Goal: Task Accomplishment & Management: Use online tool/utility

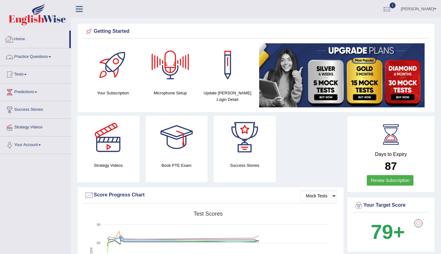
click at [26, 37] on link "Home" at bounding box center [34, 38] width 69 height 15
click at [392, 6] on div at bounding box center [386, 9] width 9 height 9
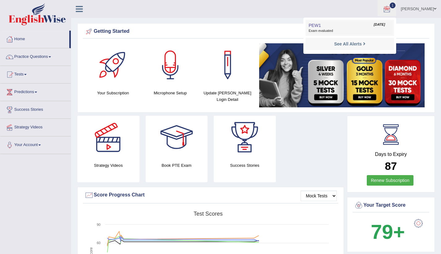
click at [369, 28] on link "PEW1 Aug 31, 2025 Exam evaluated" at bounding box center [349, 27] width 85 height 13
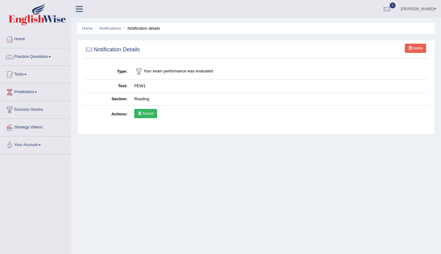
click at [145, 112] on link "Scores" at bounding box center [145, 113] width 23 height 9
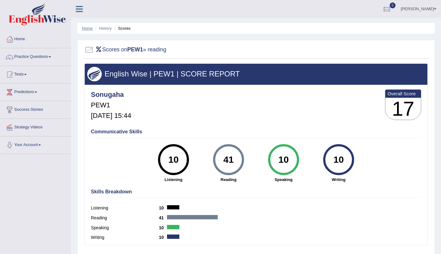
click at [87, 28] on link "Home" at bounding box center [87, 28] width 11 height 5
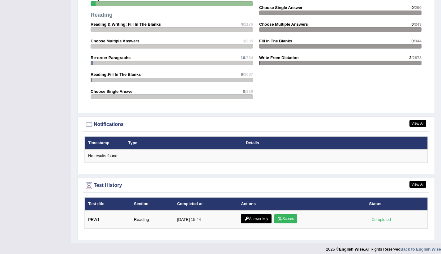
scroll to position [643, 0]
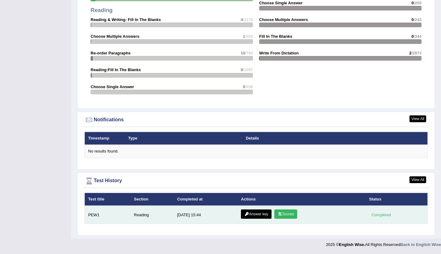
click at [258, 213] on link "Answer key" at bounding box center [256, 213] width 31 height 9
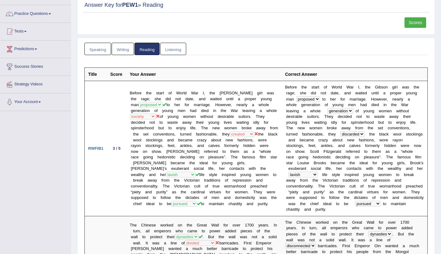
scroll to position [37, 0]
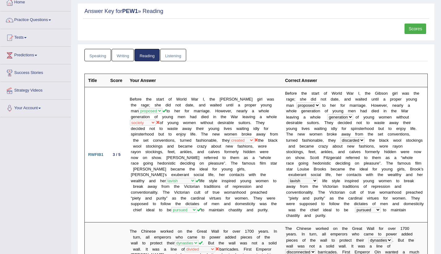
click at [173, 55] on link "Listening" at bounding box center [173, 55] width 26 height 13
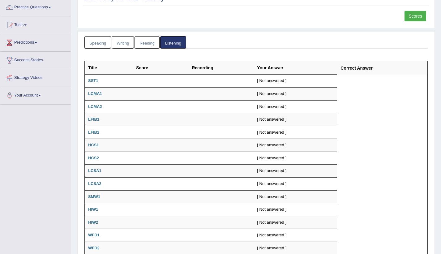
scroll to position [39, 0]
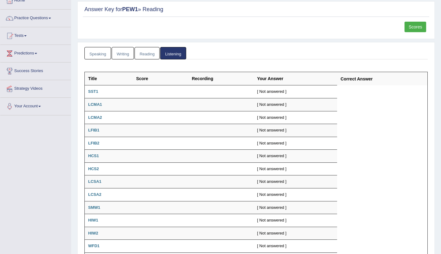
click at [123, 49] on link "Writing" at bounding box center [123, 53] width 22 height 13
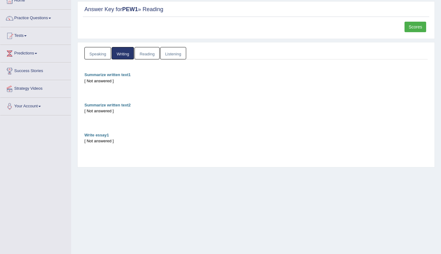
click at [97, 56] on link "Speaking" at bounding box center [97, 53] width 27 height 13
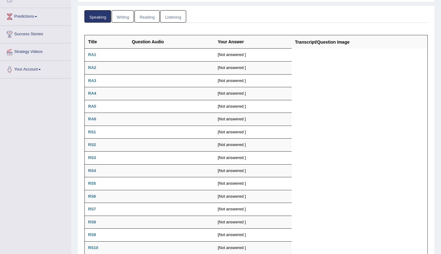
scroll to position [0, 0]
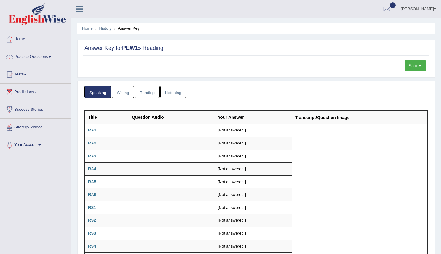
click at [418, 63] on link "Scores" at bounding box center [416, 65] width 22 height 11
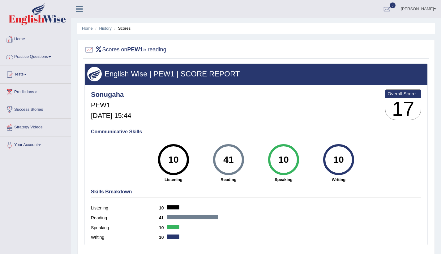
click at [39, 57] on link "Practice Questions" at bounding box center [35, 55] width 71 height 15
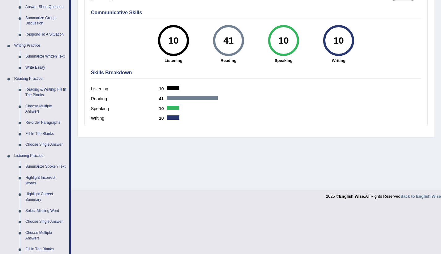
scroll to position [119, 0]
click at [45, 69] on link "Write Essay" at bounding box center [46, 67] width 47 height 11
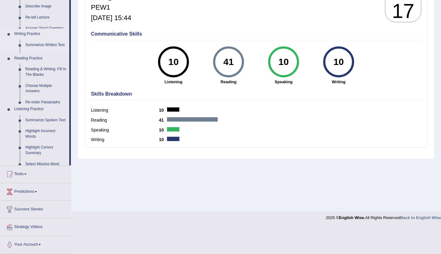
scroll to position [71, 0]
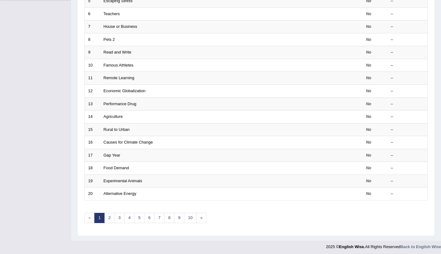
scroll to position [156, 0]
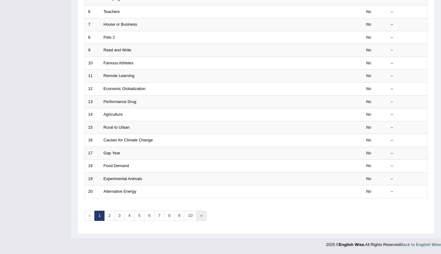
click at [201, 217] on link "»" at bounding box center [201, 216] width 10 height 10
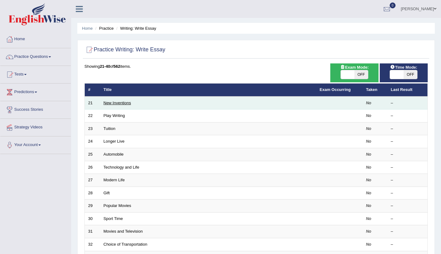
click at [118, 105] on link "New Inventions" at bounding box center [118, 103] width 28 height 5
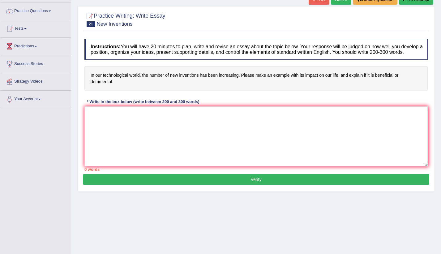
scroll to position [46, 0]
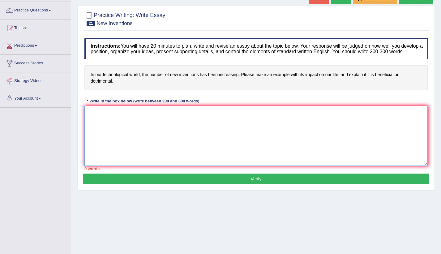
click at [135, 124] on textarea at bounding box center [255, 136] width 343 height 60
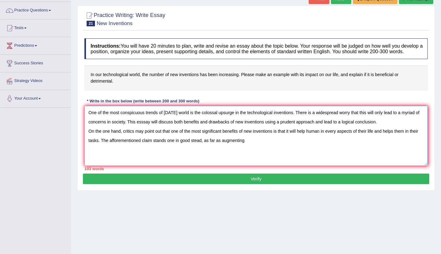
click at [247, 141] on textarea "One of the most conspicuous trends of [DATE] world is the colossal upsurge in t…" at bounding box center [255, 136] width 343 height 60
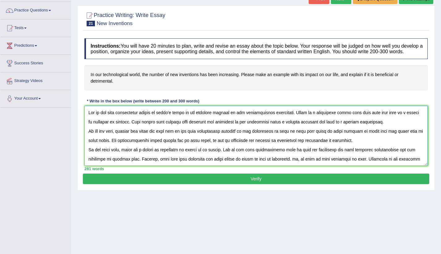
scroll to position [56, 0]
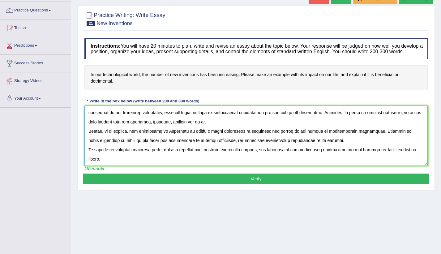
type textarea "One of the most conspicuous trends of [DATE] world is the colossal upsurge in t…"
click at [330, 181] on button "Verify" at bounding box center [256, 179] width 346 height 11
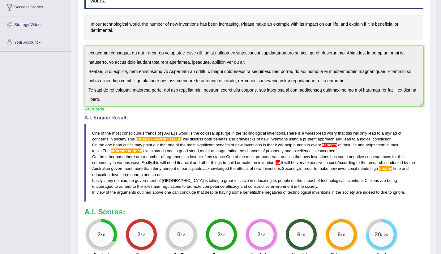
click at [290, 109] on div "Instructions: You will have 20 minutes to plan, write and revise an essay about…" at bounding box center [254, 119] width 342 height 281
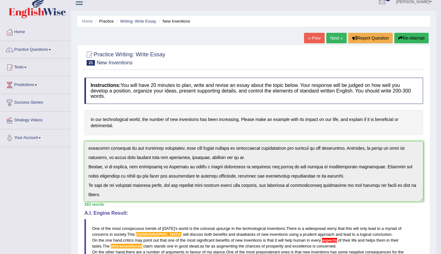
scroll to position [2, 0]
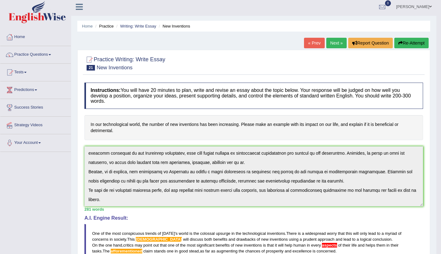
click at [408, 45] on button "Re-Attempt" at bounding box center [411, 43] width 34 height 11
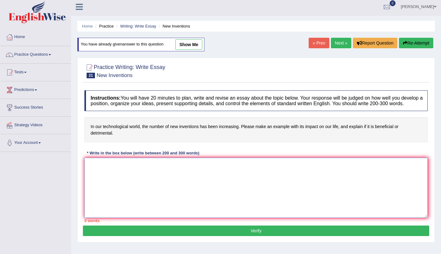
click at [248, 198] on textarea at bounding box center [255, 188] width 343 height 60
paste textarea "One of the most conspicuous trends of [DATE] world is the colossal upsurge in t…"
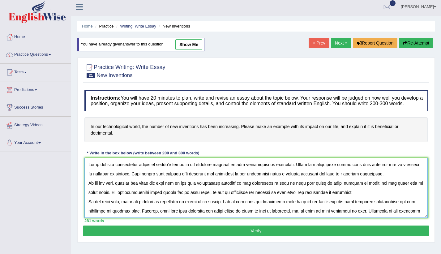
click at [148, 174] on textarea at bounding box center [255, 188] width 343 height 60
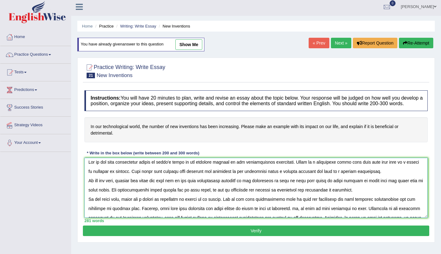
scroll to position [11, 0]
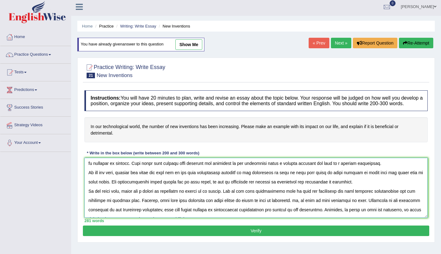
click at [298, 201] on textarea at bounding box center [255, 188] width 343 height 60
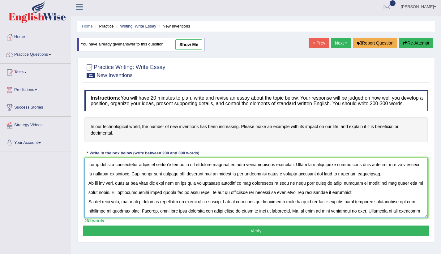
click at [352, 185] on textarea at bounding box center [255, 188] width 343 height 60
click at [114, 192] on textarea at bounding box center [255, 188] width 343 height 60
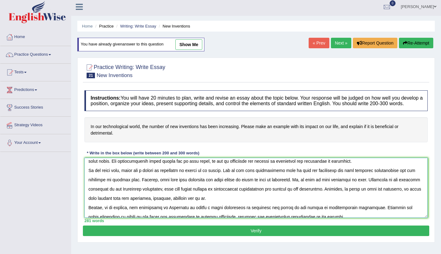
scroll to position [33, 0]
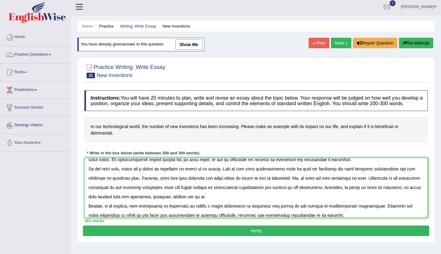
click at [121, 196] on textarea at bounding box center [255, 188] width 343 height 60
click at [223, 199] on textarea at bounding box center [255, 188] width 343 height 60
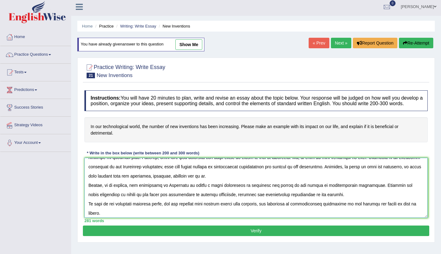
scroll to position [54, 0]
click at [401, 204] on textarea at bounding box center [255, 188] width 343 height 60
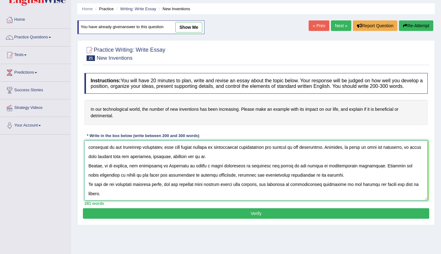
scroll to position [20, 0]
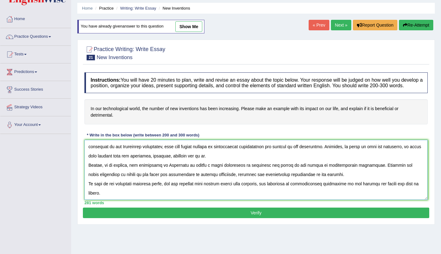
type textarea "One of the most conspicuous trends of today's world is the colossal upsurge in …"
click at [331, 211] on button "Verify" at bounding box center [256, 213] width 346 height 11
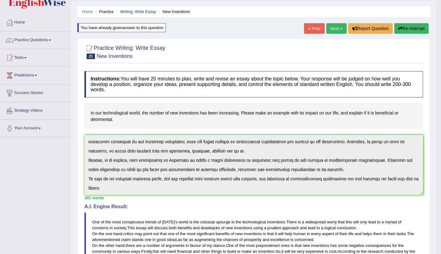
scroll to position [15, 0]
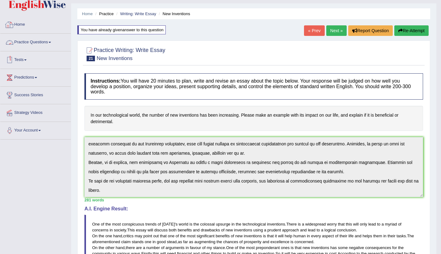
click at [24, 23] on link "Home" at bounding box center [35, 23] width 71 height 15
